Goal: Find specific page/section: Find specific page/section

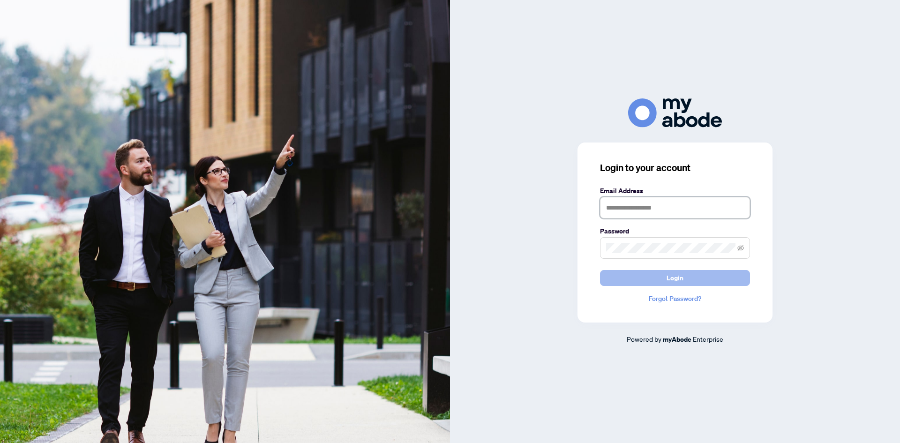
type input "**********"
click at [649, 277] on button "Login" at bounding box center [675, 278] width 150 height 16
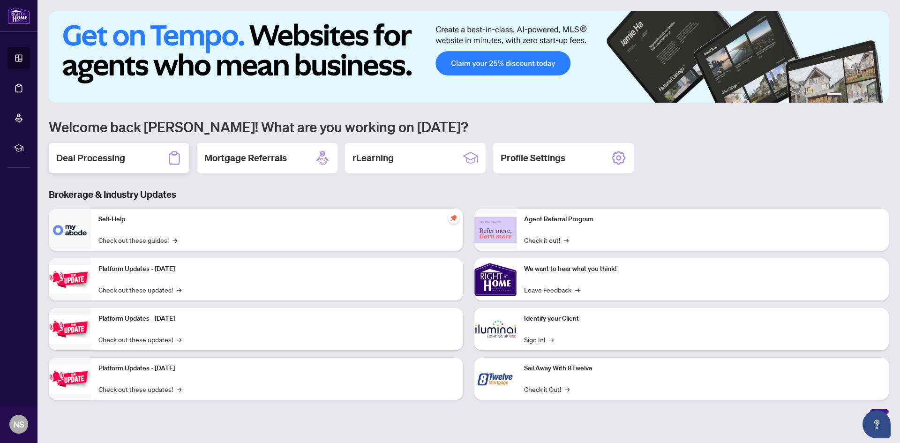
click at [92, 161] on h2 "Deal Processing" at bounding box center [90, 157] width 69 height 13
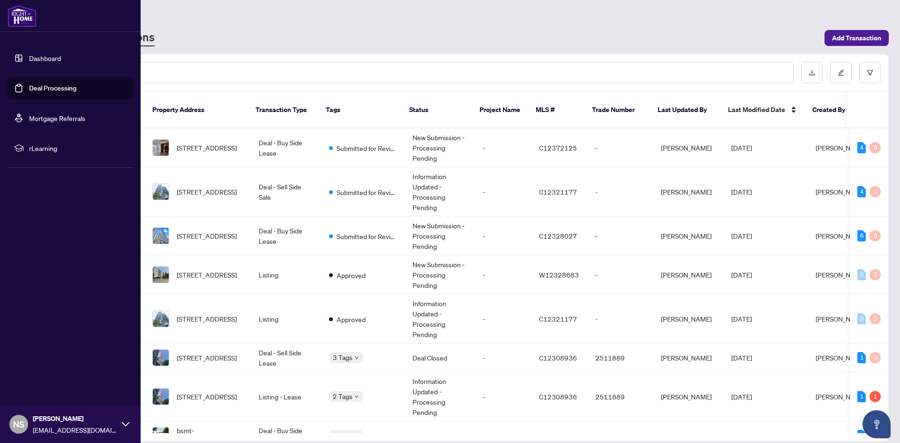
click at [42, 57] on link "Dashboard" at bounding box center [45, 58] width 32 height 8
